Goal: Task Accomplishment & Management: Use online tool/utility

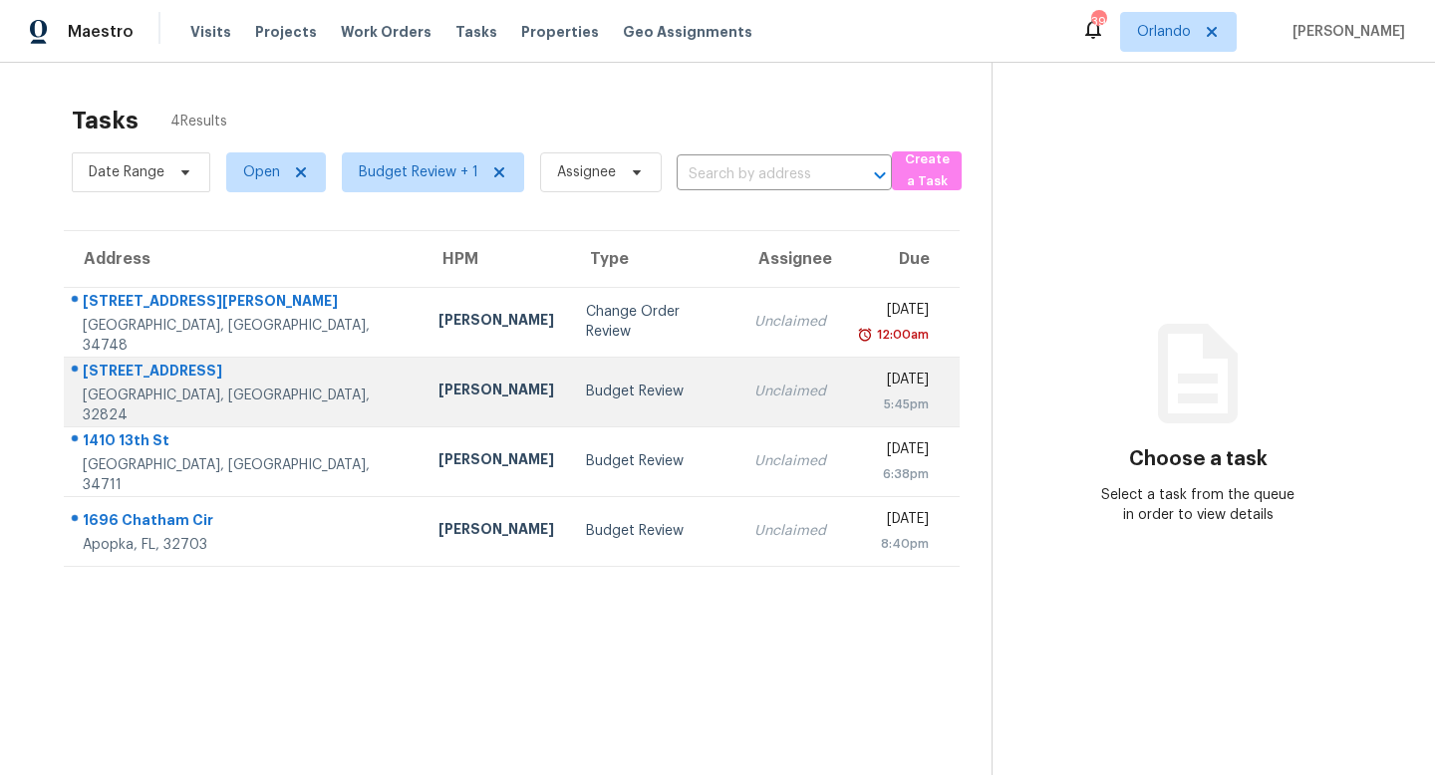
click at [586, 396] on div "Budget Review" at bounding box center [654, 392] width 136 height 20
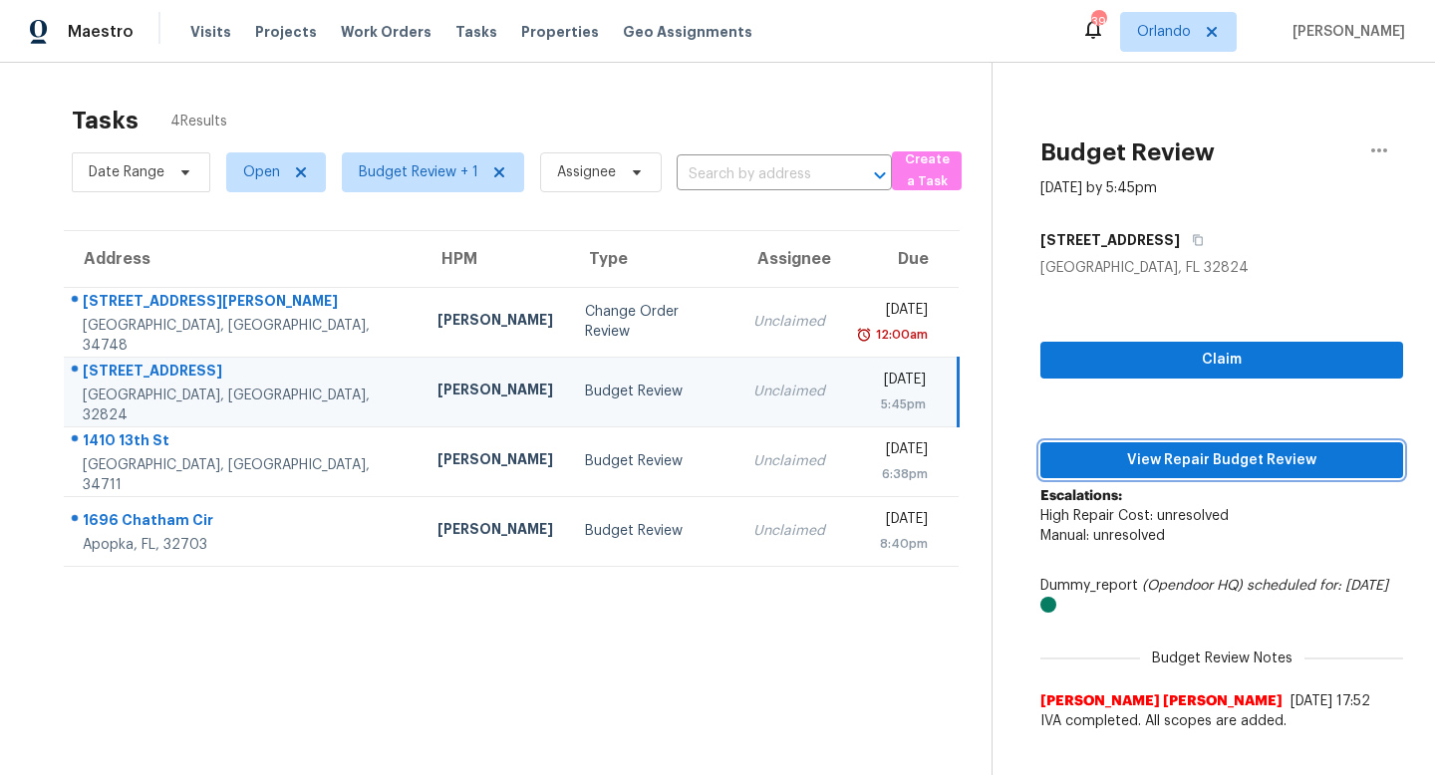
click at [1220, 460] on span "View Repair Budget Review" at bounding box center [1221, 460] width 331 height 25
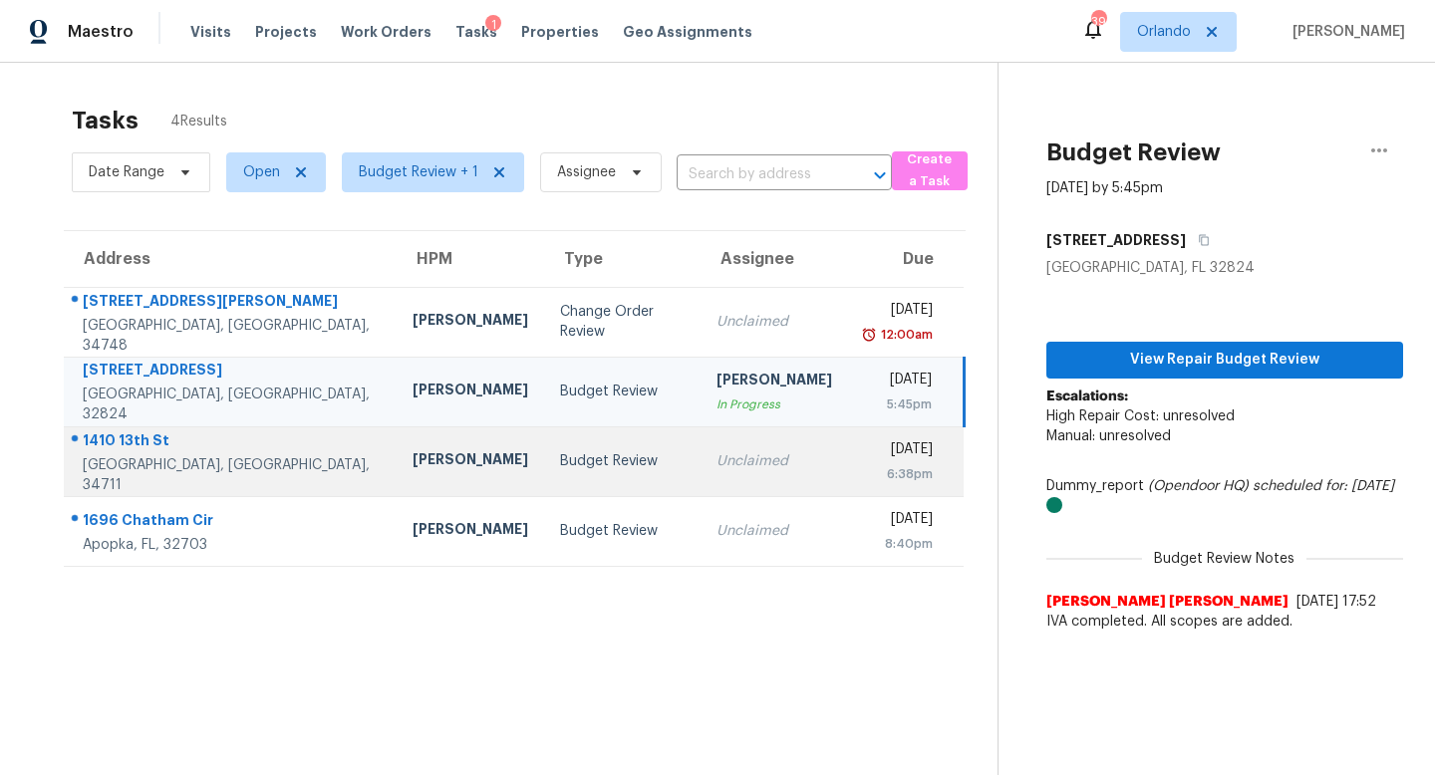
click at [716, 469] on div "Unclaimed" at bounding box center [774, 461] width 116 height 20
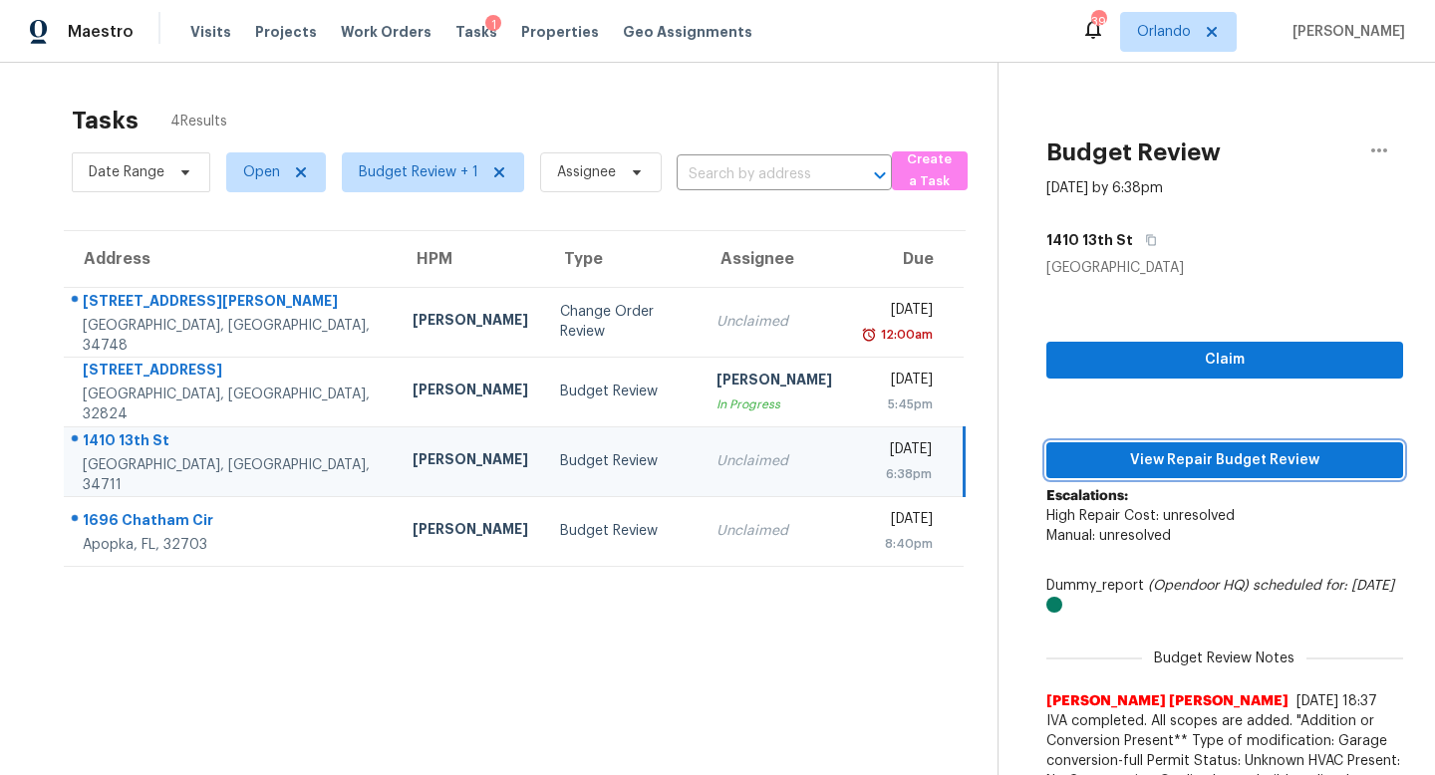
click at [1177, 456] on span "View Repair Budget Review" at bounding box center [1224, 460] width 325 height 25
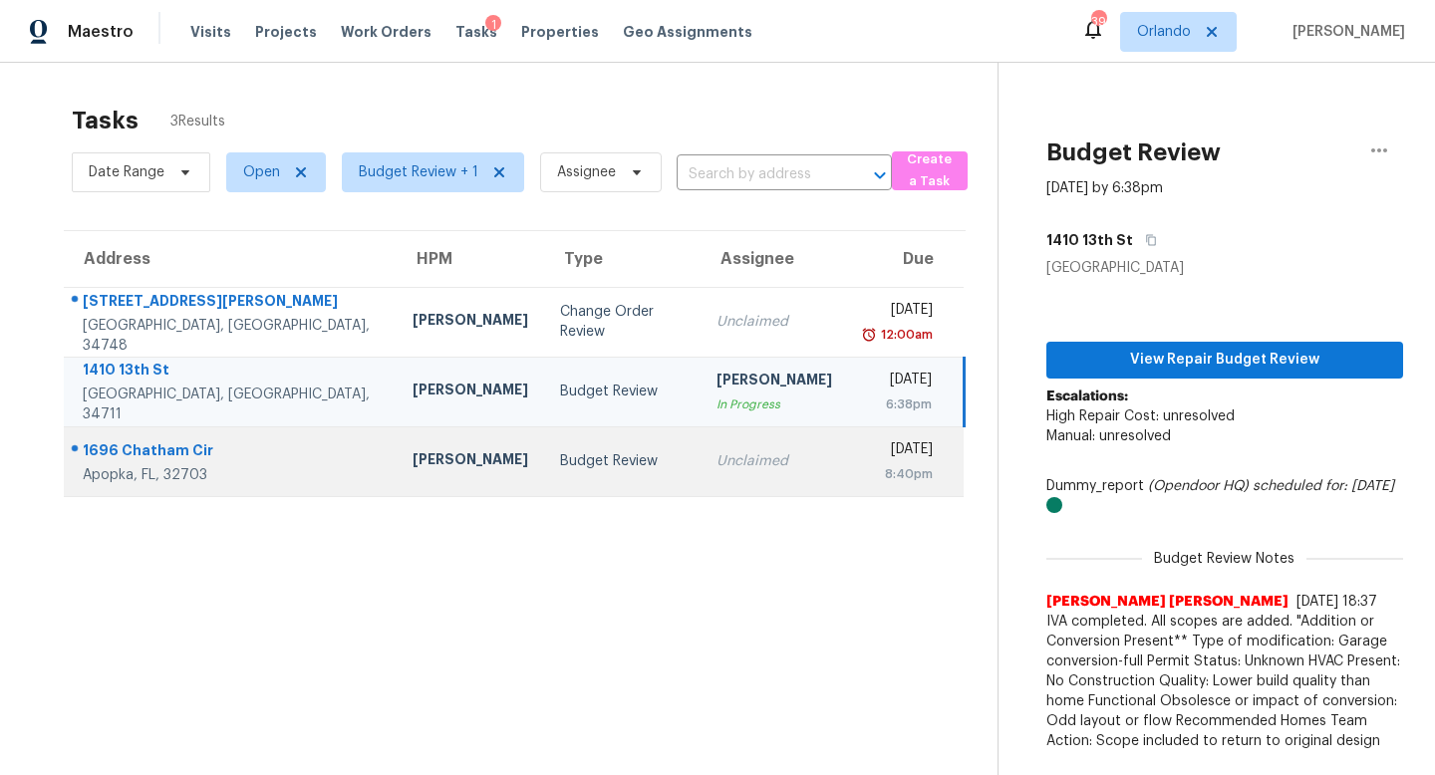
click at [716, 468] on div "Unclaimed" at bounding box center [774, 461] width 116 height 20
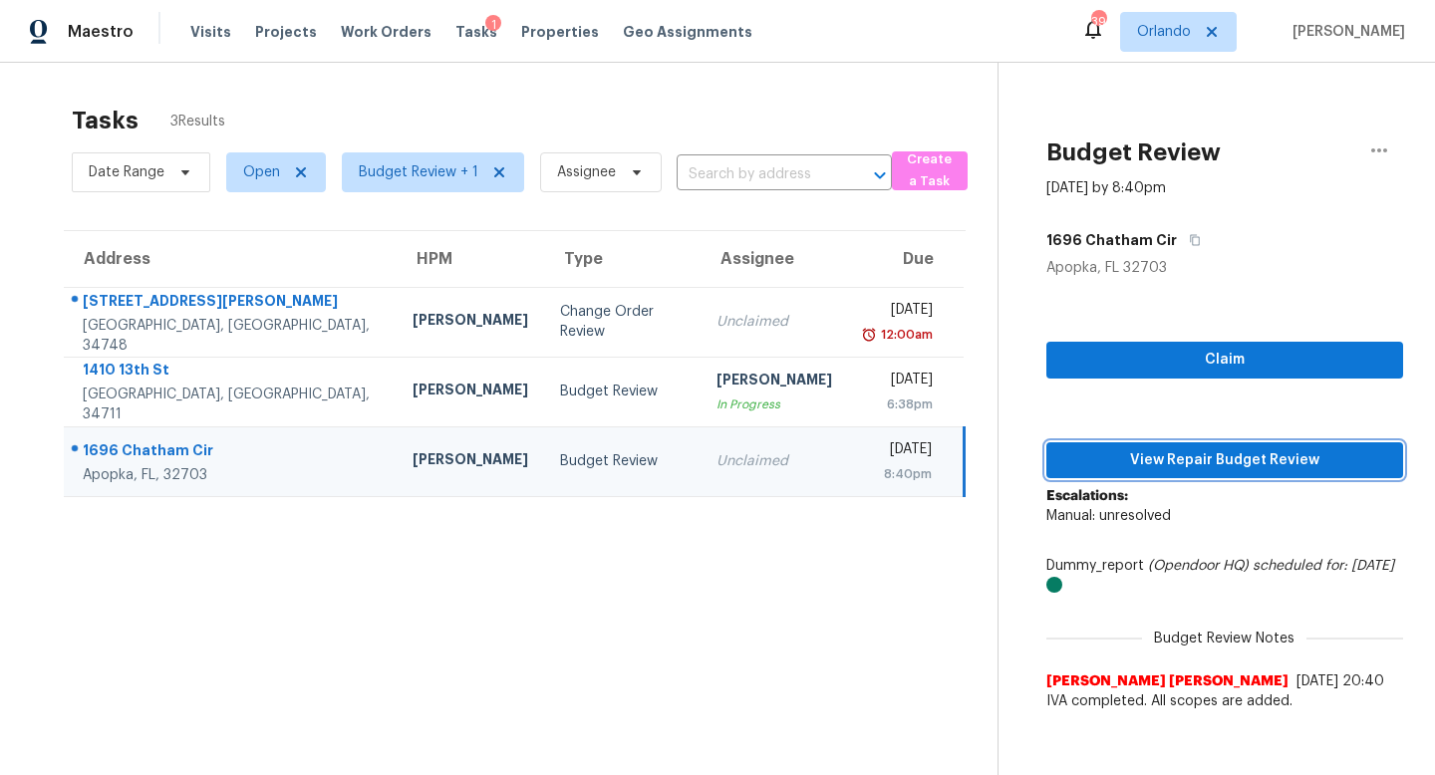
click at [1207, 460] on span "View Repair Budget Review" at bounding box center [1224, 460] width 325 height 25
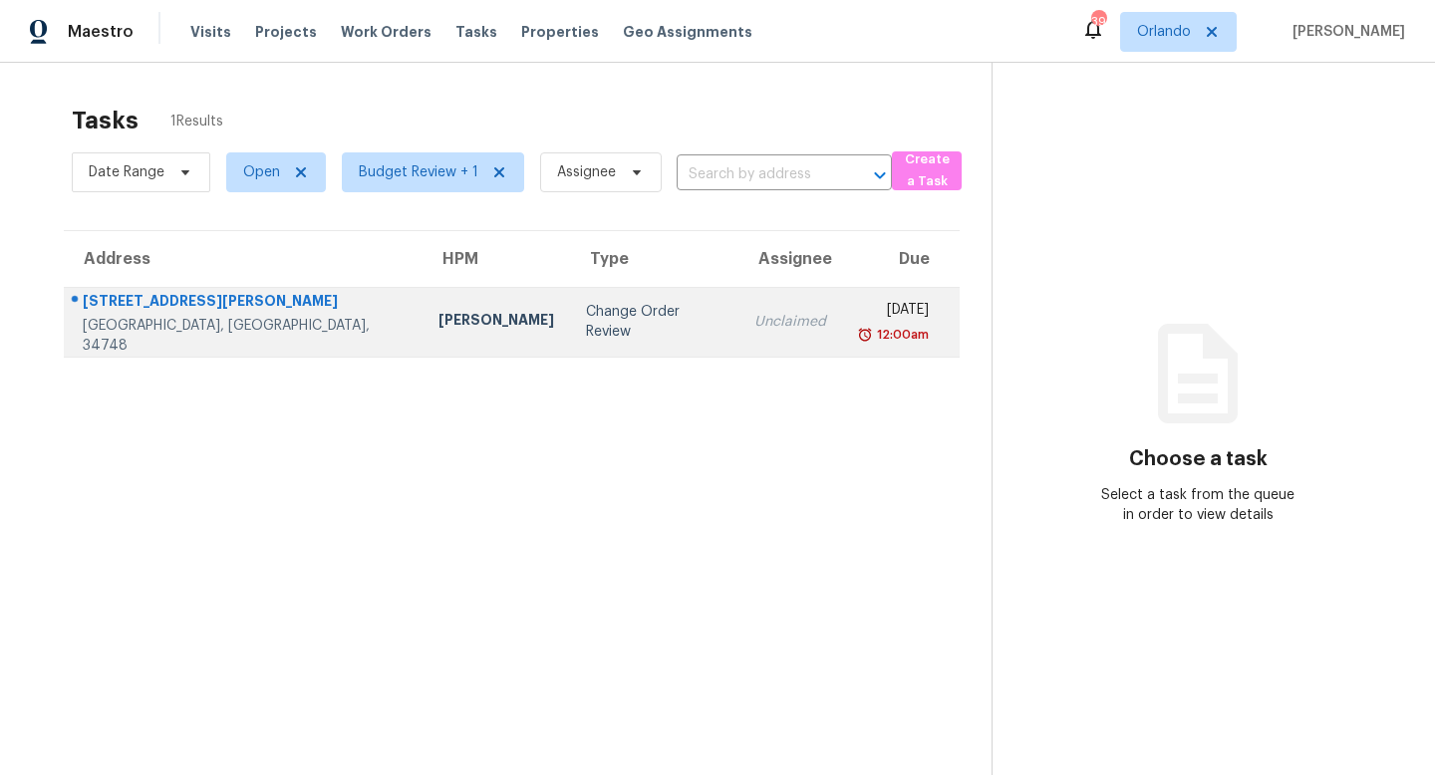
click at [586, 314] on div "Change Order Review" at bounding box center [654, 322] width 136 height 40
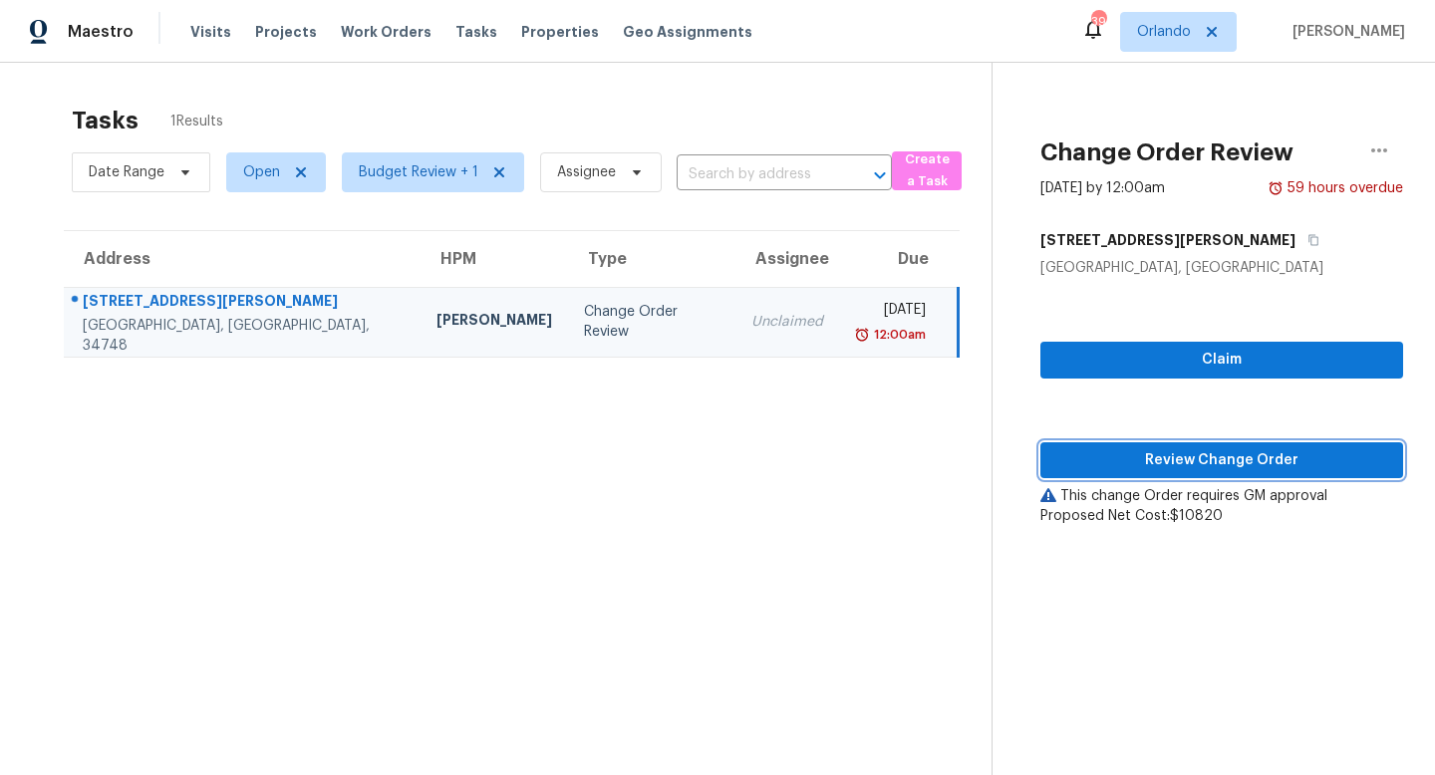
click at [1275, 462] on span "Review Change Order" at bounding box center [1221, 460] width 331 height 25
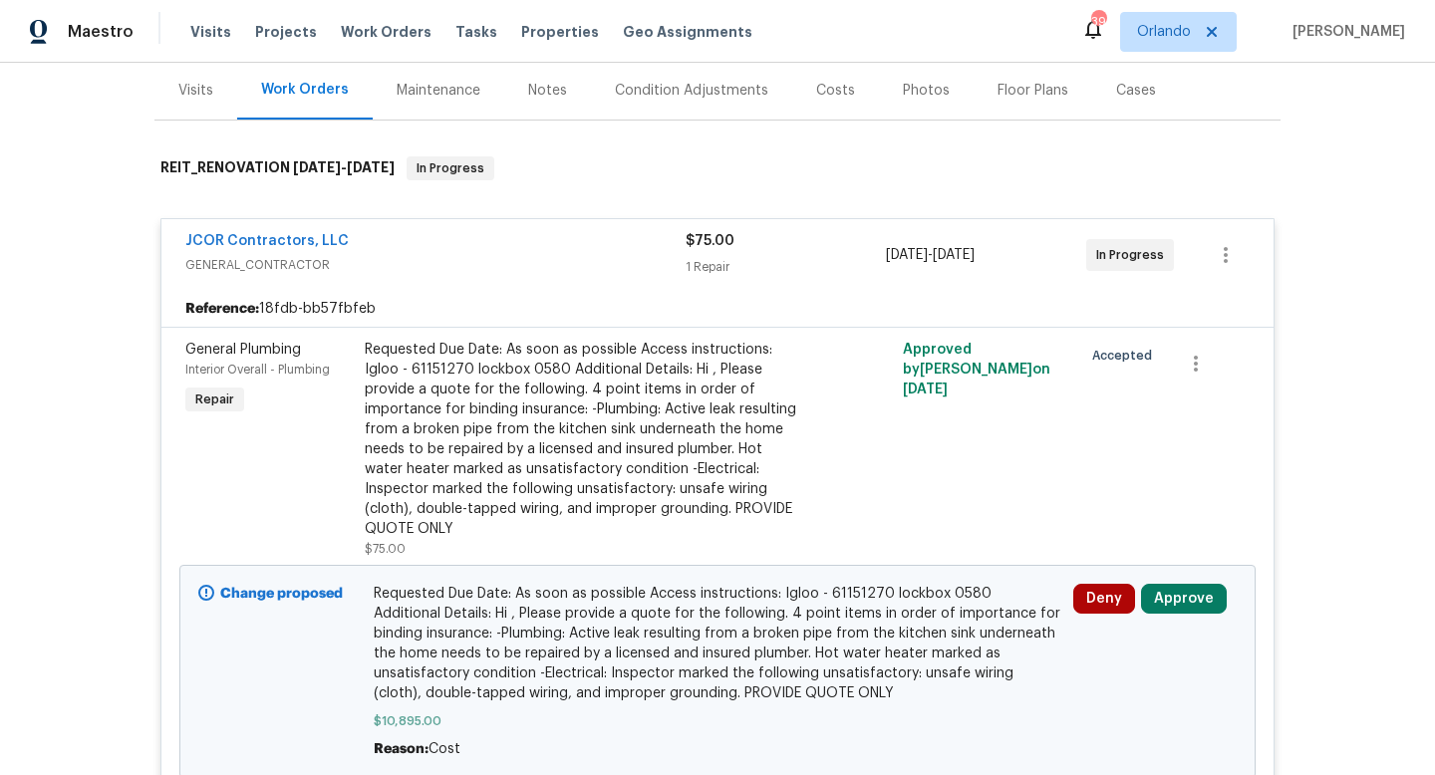
scroll to position [335, 0]
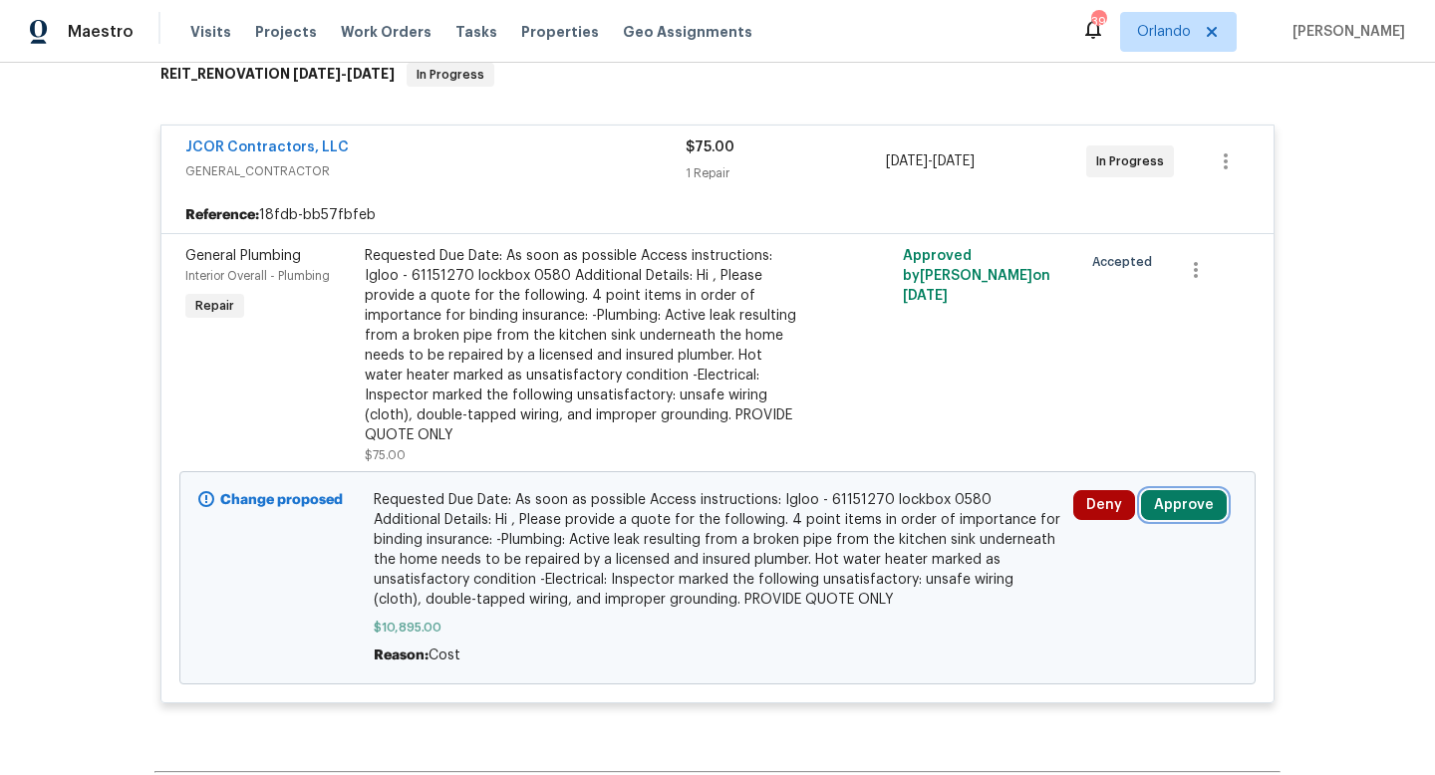
click at [1172, 490] on button "Approve" at bounding box center [1184, 505] width 86 height 30
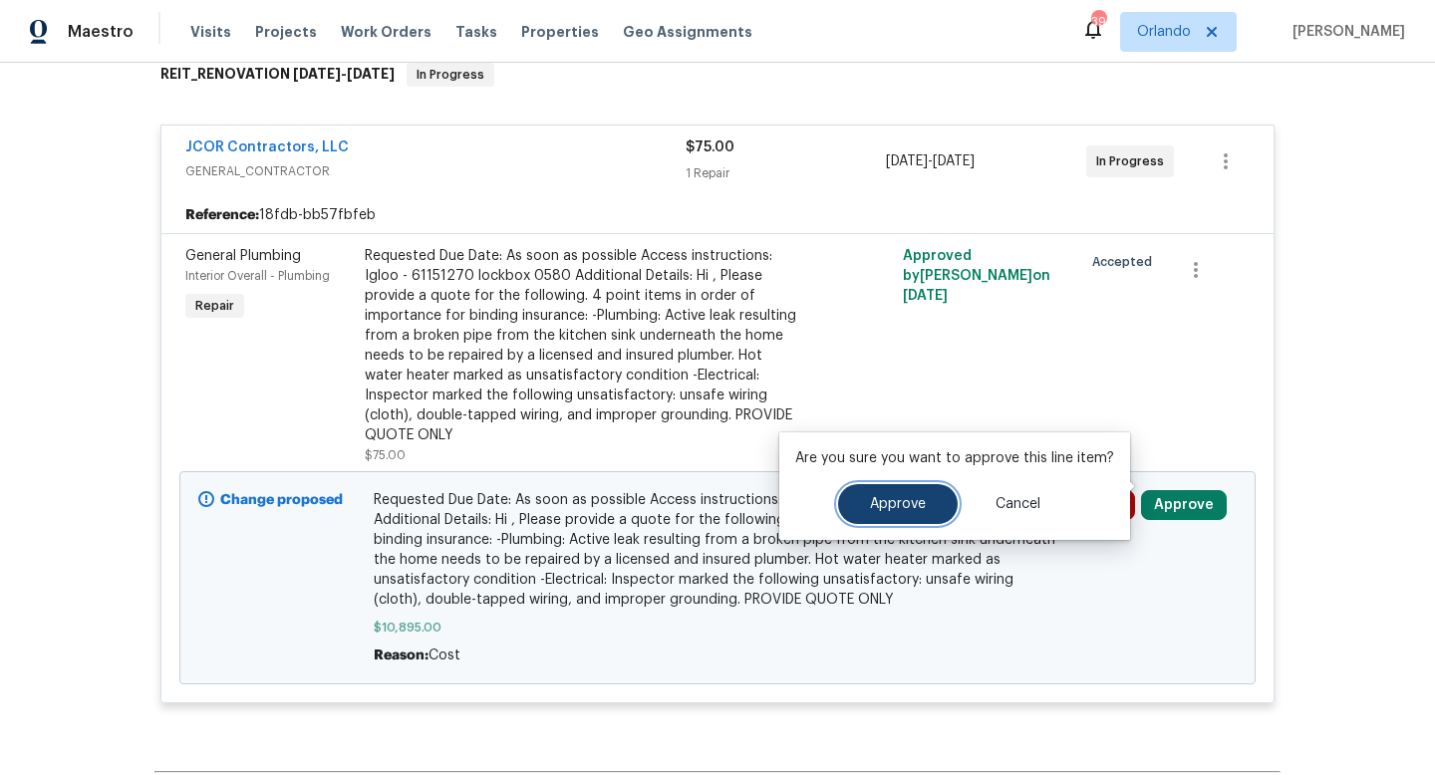
click at [885, 498] on span "Approve" at bounding box center [898, 504] width 56 height 15
